Goal: Information Seeking & Learning: Find specific fact

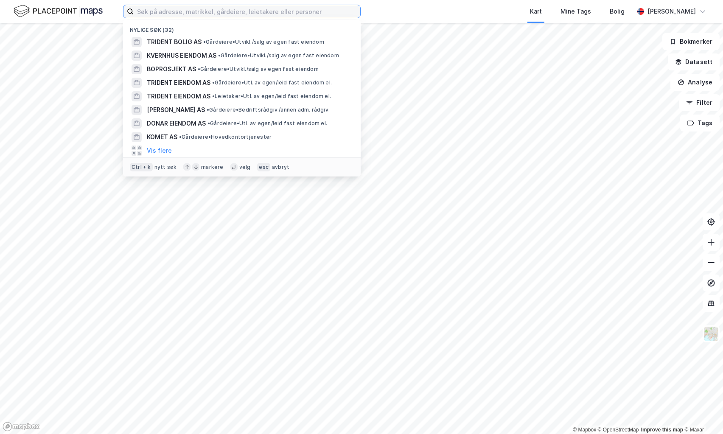
click at [222, 12] on input at bounding box center [247, 11] width 227 height 13
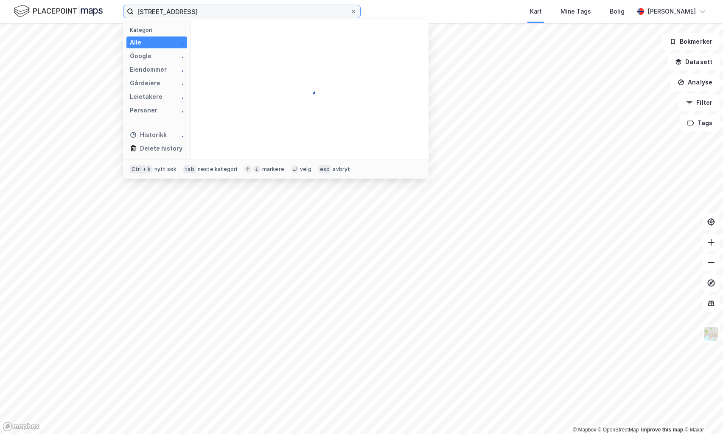
type input "[STREET_ADDRESS]"
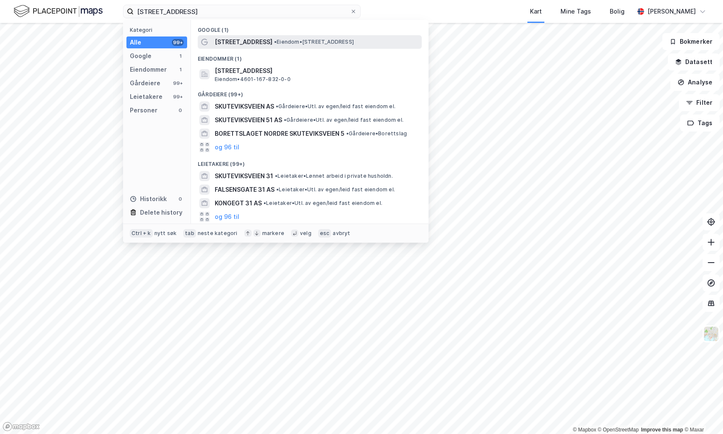
click at [302, 39] on span "• Eiendom • [STREET_ADDRESS]" at bounding box center [314, 42] width 80 height 7
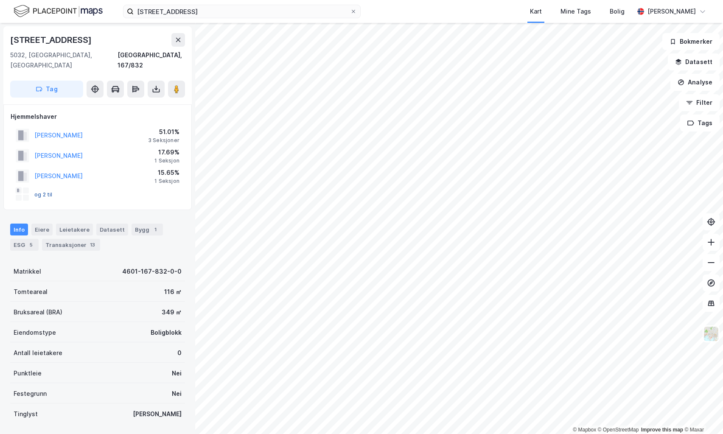
click at [0, 0] on button "og 2 til" at bounding box center [0, 0] width 0 height 0
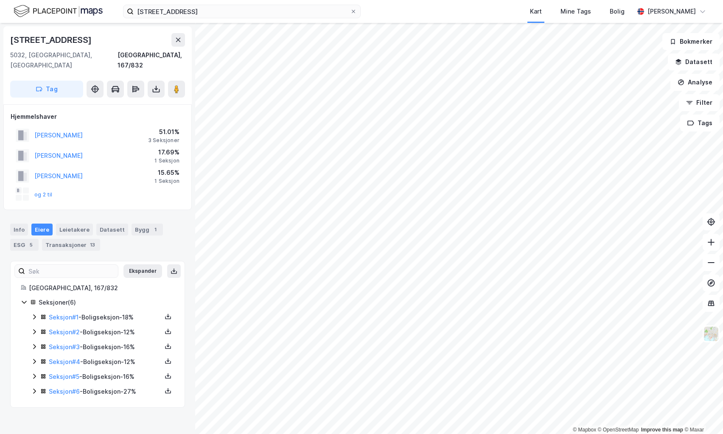
click at [132, 243] on div "Info [PERSON_NAME] Datasett Bygg 1 ESG 5 Transaksjoner 13" at bounding box center [97, 233] width 195 height 41
click at [20, 224] on div "Info" at bounding box center [19, 230] width 18 height 12
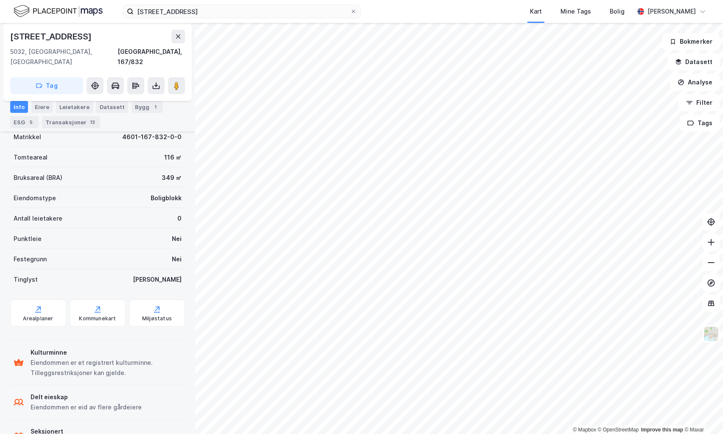
scroll to position [158, 0]
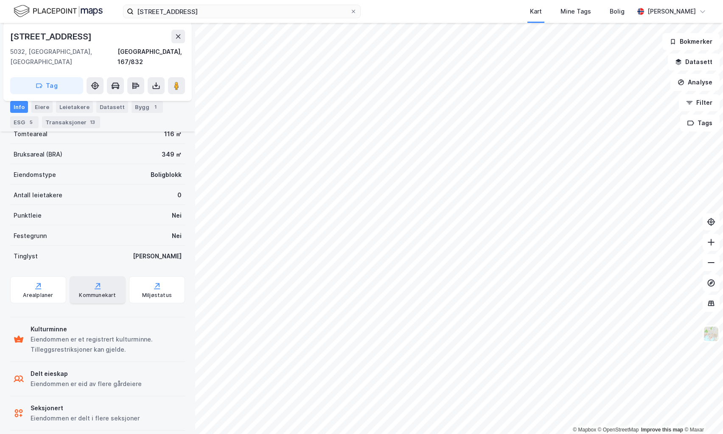
click at [94, 292] on div "Kommunekart" at bounding box center [97, 295] width 37 height 7
